Goal: Transaction & Acquisition: Obtain resource

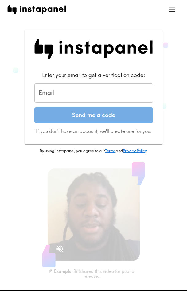
click at [63, 93] on input "Email" at bounding box center [93, 92] width 119 height 19
paste input "[EMAIL_ADDRESS][DOMAIN_NAME]"
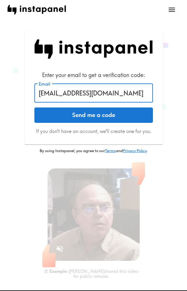
type input "[EMAIL_ADDRESS][DOMAIN_NAME]"
click at [73, 113] on button "Send me a code" at bounding box center [93, 114] width 119 height 15
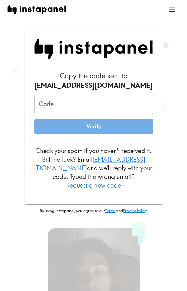
click at [74, 106] on input "Code" at bounding box center [93, 104] width 119 height 19
paste input "yjU_d6n_A5m"
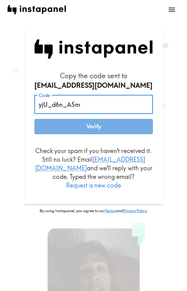
type input "yjU_d6n_A5m"
click at [57, 123] on button "Verify" at bounding box center [93, 126] width 119 height 15
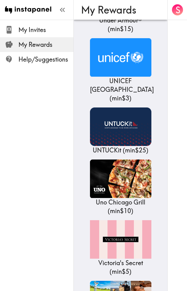
scroll to position [14207, 0]
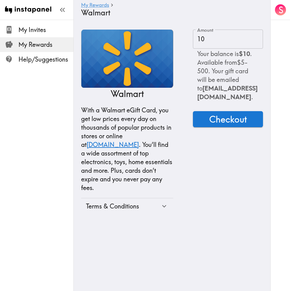
scroll to position [0, 70]
click at [187, 113] on span "Checkout" at bounding box center [228, 119] width 38 height 12
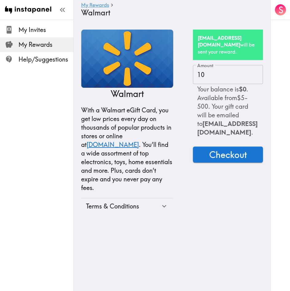
click at [187, 14] on h4 "Walmart" at bounding box center [169, 12] width 177 height 9
